Goal: Navigation & Orientation: Find specific page/section

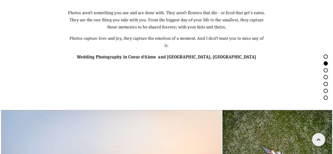
scroll to position [194, 0]
